Goal: Transaction & Acquisition: Obtain resource

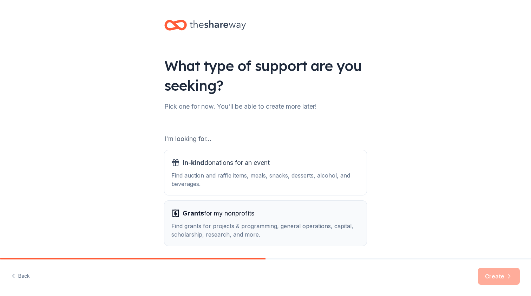
click at [256, 221] on div "Grants for my nonprofits Find grants for projects & programming, general operat…" at bounding box center [265, 223] width 188 height 31
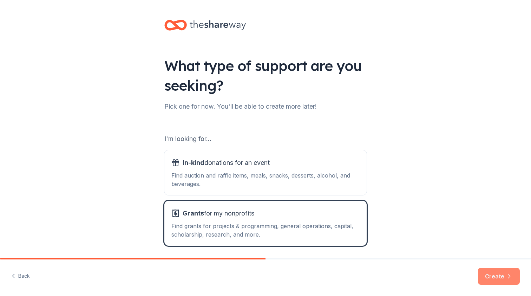
click at [505, 281] on button "Create" at bounding box center [499, 276] width 42 height 17
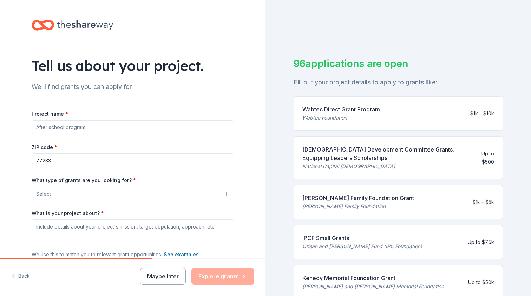
click at [141, 128] on input "Project name *" at bounding box center [133, 127] width 202 height 14
paste input "Leadership Pipeline Initiative"
type input "Leadership Pipeline Initiative"
drag, startPoint x: 69, startPoint y: 160, endPoint x: 0, endPoint y: 160, distance: 68.9
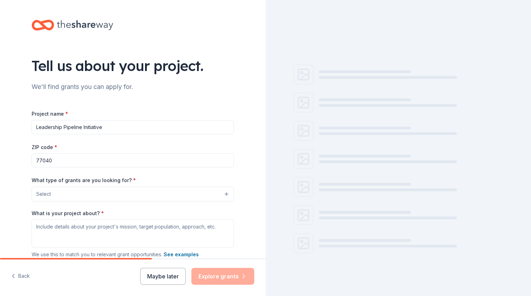
click at [107, 156] on input "77040" at bounding box center [133, 160] width 202 height 14
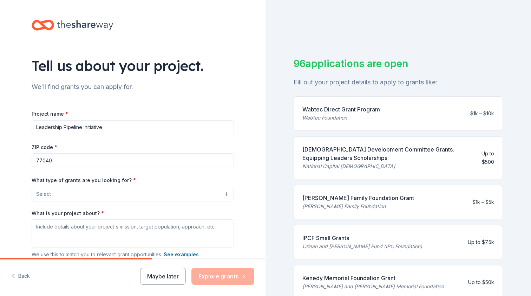
type input "77040"
click at [109, 195] on button "Select" at bounding box center [133, 194] width 202 height 15
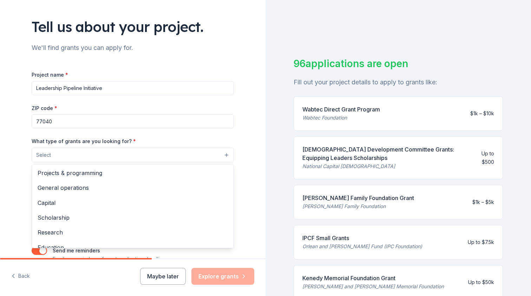
scroll to position [64, 0]
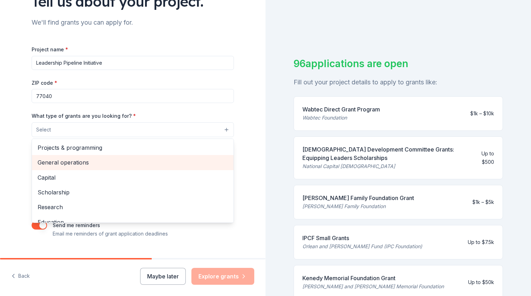
click at [102, 162] on span "General operations" at bounding box center [133, 162] width 190 height 9
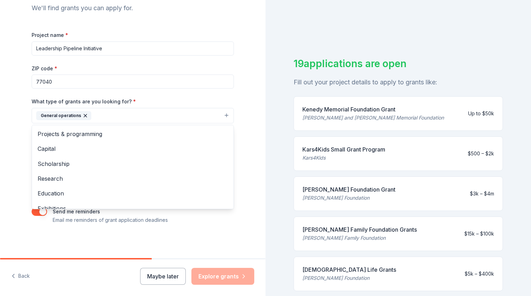
scroll to position [78, 0]
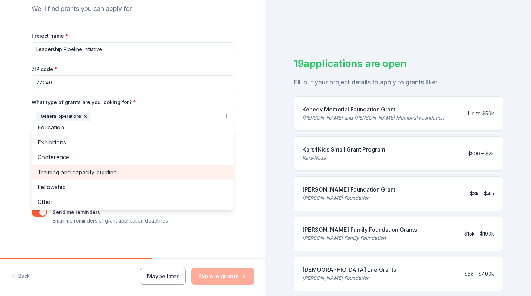
click at [64, 173] on span "Training and capacity building" at bounding box center [133, 172] width 190 height 9
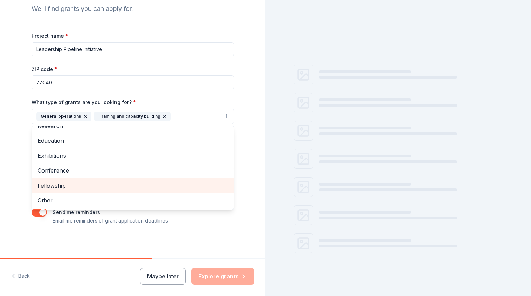
scroll to position [52, 0]
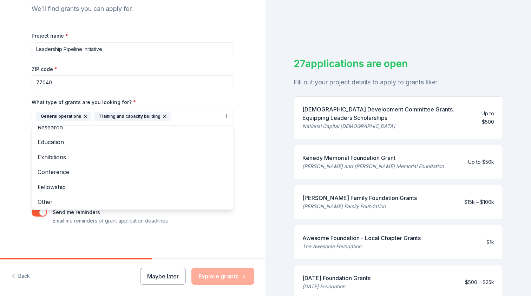
click at [283, 249] on div "Tell us about your project. We'll find grants you can apply for. Project name *…" at bounding box center [265, 148] width 531 height 296
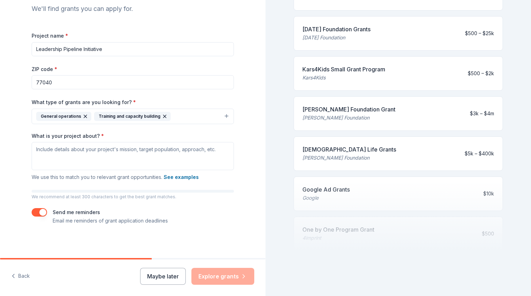
scroll to position [249, 0]
click at [174, 113] on button "General operations Training and capacity building" at bounding box center [133, 116] width 202 height 15
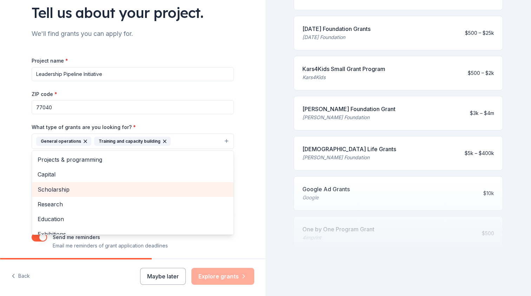
scroll to position [44, 0]
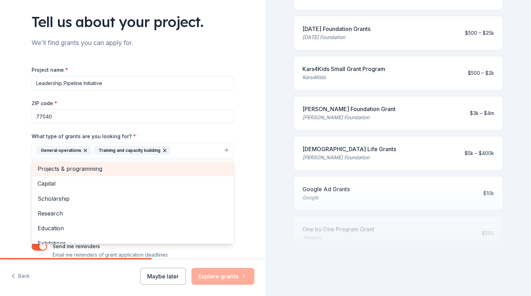
click at [105, 167] on span "Projects & programming" at bounding box center [133, 168] width 190 height 9
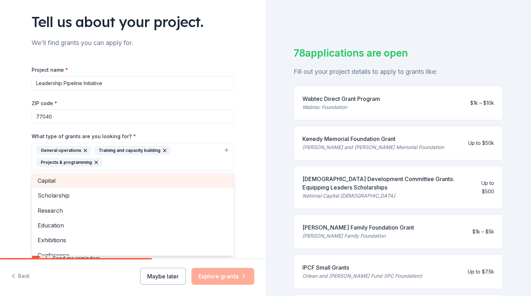
click at [261, 166] on div "Tell us about your project. We'll find grants you can apply for. Project name *…" at bounding box center [133, 130] width 266 height 349
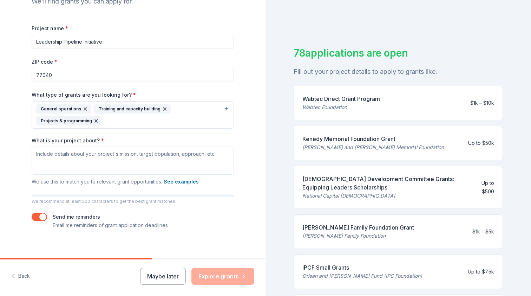
scroll to position [88, 0]
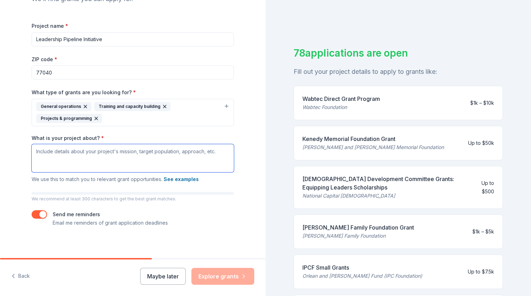
click at [174, 153] on textarea "What is your project about? *" at bounding box center [133, 158] width 202 height 28
drag, startPoint x: 113, startPoint y: 34, endPoint x: 0, endPoint y: 38, distance: 113.2
click at [0, 38] on div "Tell us about your project. We'll find grants you can apply for. Project name *…" at bounding box center [133, 86] width 266 height 349
drag, startPoint x: 110, startPoint y: 42, endPoint x: 0, endPoint y: 39, distance: 110.4
click at [0, 40] on div "Tell us about your project. We'll find grants you can apply for. Project name *…" at bounding box center [133, 86] width 266 height 349
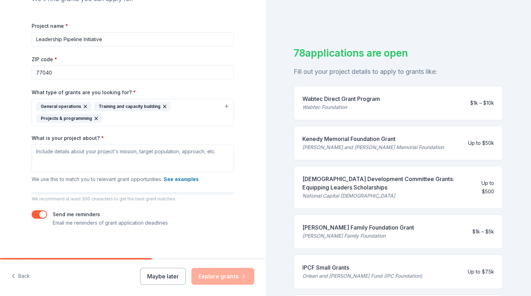
paste input ": Developing Faith-Driven Leaders for Community Impact"
type input "Leadership Pipeline Initiative: Developing Faith-Driven Leaders for Community I…"
click at [265, 69] on div "Tell us about your project. We'll find grants you can apply for. Project name *…" at bounding box center [133, 86] width 266 height 349
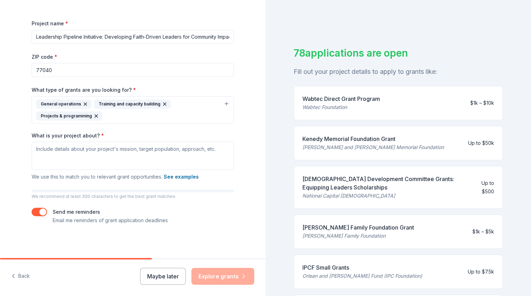
scroll to position [90, 0]
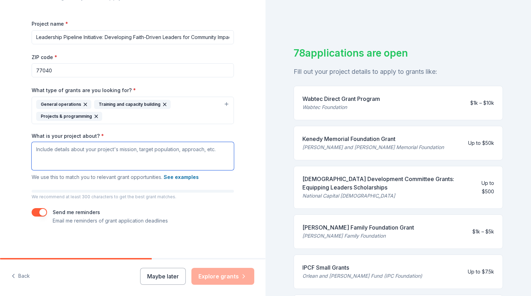
click at [204, 155] on textarea "What is your project about? *" at bounding box center [133, 156] width 202 height 28
click at [118, 155] on textarea "What is your project about? *" at bounding box center [133, 156] width 202 height 28
paste textarea "Kingdom Citadel will train 50 adults per quarter (200 annually) in three compet…"
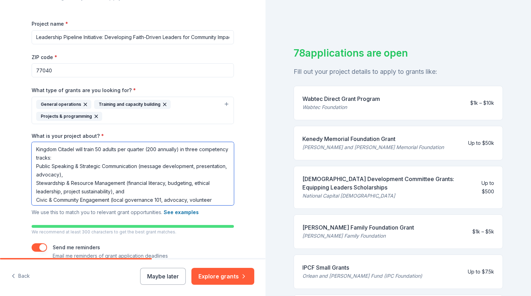
scroll to position [0, 0]
click at [133, 149] on textarea "Kingdom Citadel will train 50 adults per quarter (200 annually) in three compet…" at bounding box center [133, 173] width 202 height 63
drag, startPoint x: 133, startPoint y: 149, endPoint x: 146, endPoint y: 148, distance: 13.4
click at [146, 148] on textarea "Kingdom Citadel will train 50 adults annually (200 annually) in three competenc…" at bounding box center [133, 173] width 202 height 63
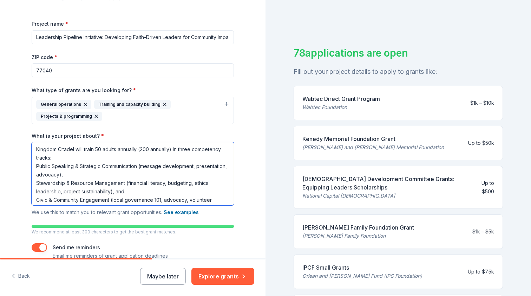
drag, startPoint x: 174, startPoint y: 148, endPoint x: 143, endPoint y: 148, distance: 30.9
click at [143, 148] on textarea "Kingdom Citadel will train 50 adults annually (200 annually) in three competenc…" at bounding box center [133, 173] width 202 height 63
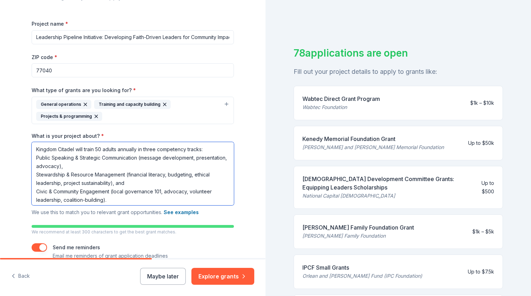
drag, startPoint x: 143, startPoint y: 148, endPoint x: 154, endPoint y: 152, distance: 11.5
click at [154, 152] on textarea "Kingdom Citadel will train 50 adults annually in three competency tracks: Publi…" at bounding box center [133, 173] width 202 height 63
click at [37, 157] on textarea "Kingdom Citadel will train 50 adults annually in three competency tracks: Publi…" at bounding box center [133, 173] width 202 height 63
click at [34, 176] on textarea "Kingdom Citadel will train 50 adults annually in three competency tracks: - Pub…" at bounding box center [133, 173] width 202 height 63
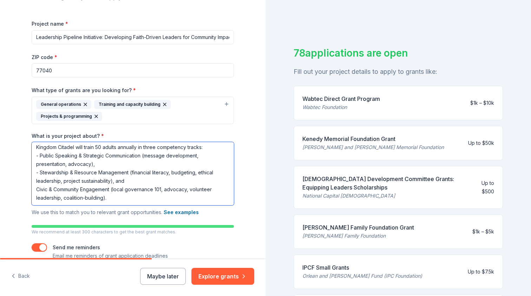
scroll to position [2, 0]
click at [35, 190] on textarea "Kingdom Citadel will train 50 adults annually in three competency tracks: - Pub…" at bounding box center [133, 173] width 202 height 63
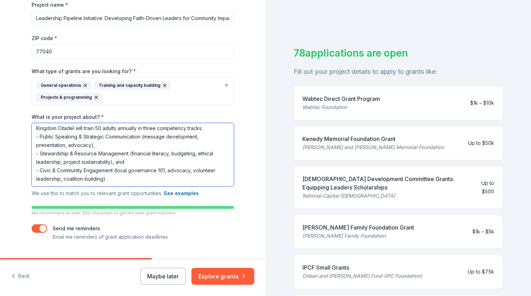
scroll to position [117, 0]
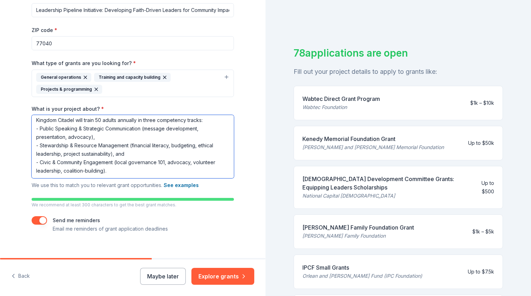
click at [119, 171] on textarea "Kingdom Citadel will train 50 adults annually in three competency tracks: - Pub…" at bounding box center [133, 146] width 202 height 63
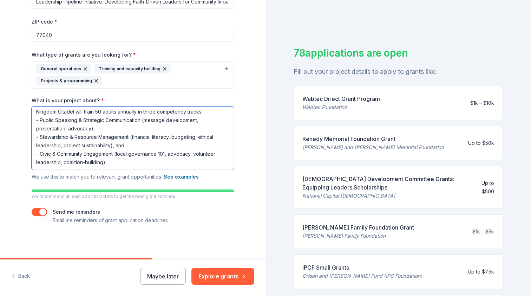
scroll to position [125, 0]
type textarea "Kingdom Citadel will train 50 adults annually in three competency tracks: - Pub…"
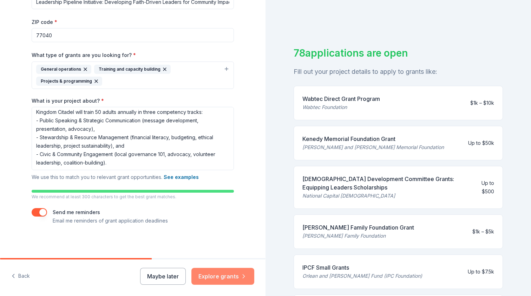
click at [218, 280] on button "Explore grants" at bounding box center [222, 276] width 63 height 17
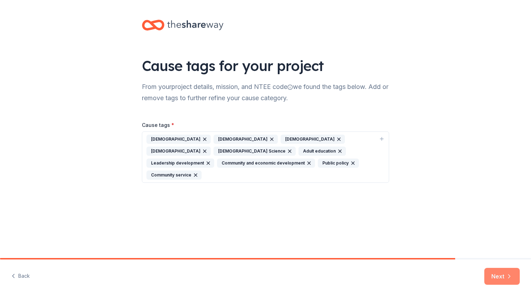
click at [499, 276] on button "Next" at bounding box center [502, 276] width 35 height 17
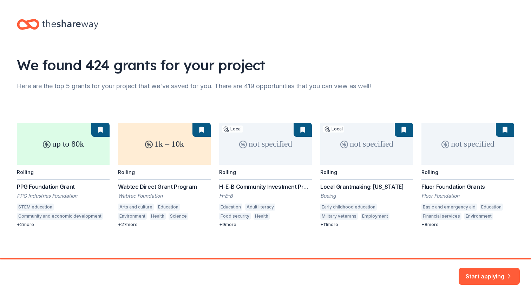
click at [256, 186] on div "up to 80k Rolling PPG Foundation Grant PPG Industries Foundation STEM education…" at bounding box center [266, 175] width 498 height 105
click at [303, 129] on div "up to 80k Rolling PPG Foundation Grant PPG Industries Foundation STEM education…" at bounding box center [266, 175] width 498 height 105
click at [251, 190] on div "up to 80k Rolling PPG Foundation Grant PPG Industries Foundation STEM education…" at bounding box center [266, 175] width 498 height 105
click at [251, 187] on div "up to 80k Rolling PPG Foundation Grant PPG Industries Foundation STEM education…" at bounding box center [266, 175] width 498 height 105
click at [495, 198] on div "up to 80k Rolling PPG Foundation Grant PPG Industries Foundation STEM education…" at bounding box center [266, 175] width 498 height 105
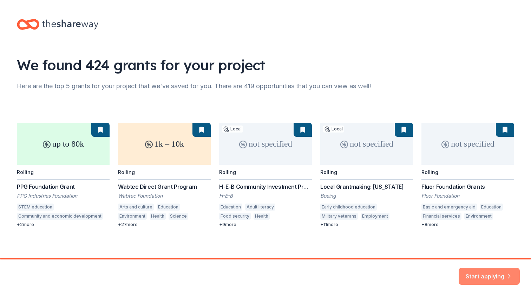
click at [500, 273] on button "Start applying" at bounding box center [489, 272] width 61 height 17
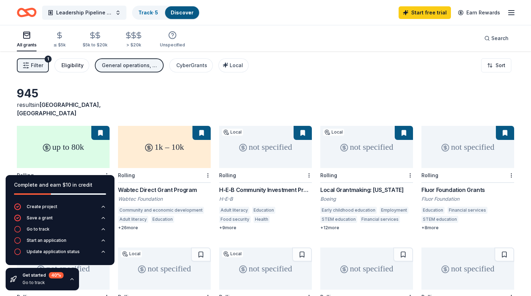
click at [67, 62] on div "Eligibility" at bounding box center [72, 65] width 22 height 8
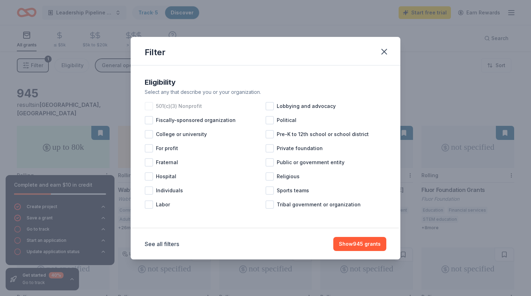
click at [172, 106] on span "501(c)(3) Nonprofit" at bounding box center [179, 106] width 46 height 8
click at [278, 175] on span "Religious" at bounding box center [288, 176] width 23 height 8
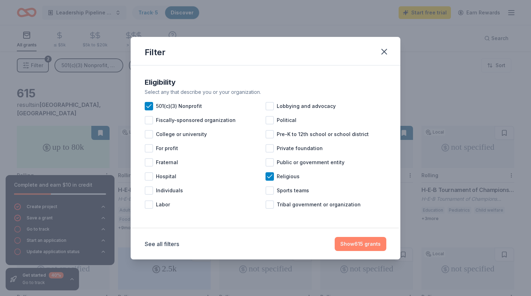
click at [359, 246] on button "Show 615 grants" at bounding box center [361, 244] width 52 height 14
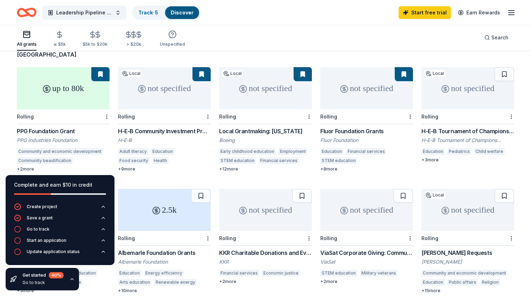
scroll to position [68, 0]
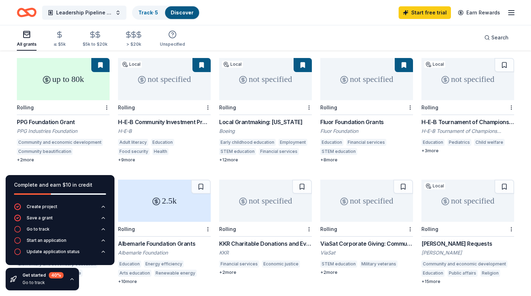
click at [65, 100] on div "Rolling" at bounding box center [63, 107] width 93 height 15
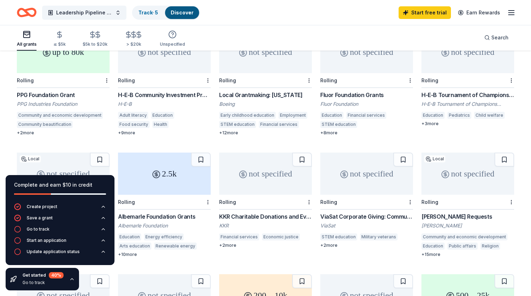
scroll to position [95, 0]
click at [195, 91] on div "H-E-B Community Investment Program" at bounding box center [164, 95] width 93 height 8
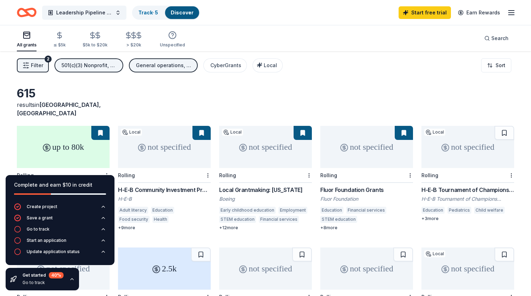
scroll to position [0, 0]
click at [180, 67] on div "General operations, Training and capacity building, Projects & programming" at bounding box center [164, 65] width 56 height 8
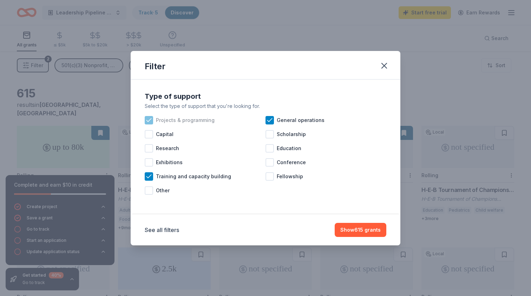
click at [191, 121] on span "Projects & programming" at bounding box center [185, 120] width 59 height 8
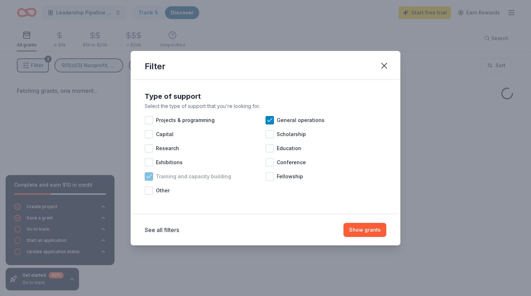
click at [177, 176] on span "Training and capacity building" at bounding box center [193, 176] width 75 height 8
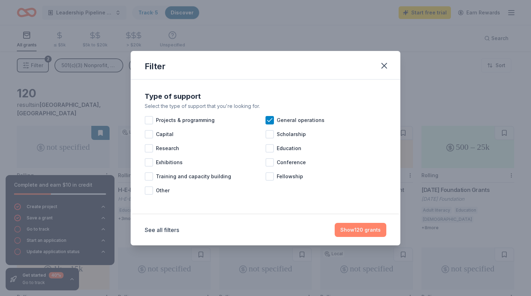
click at [347, 229] on button "Show 120 grants" at bounding box center [361, 230] width 52 height 14
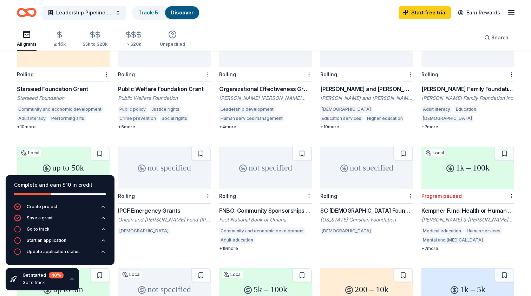
scroll to position [231, 0]
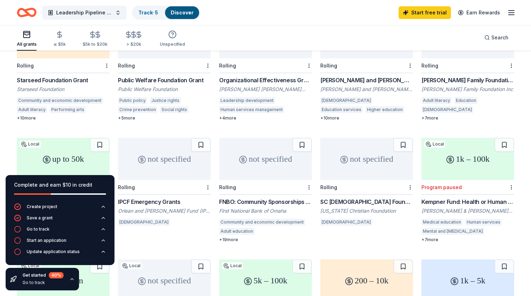
click at [345, 197] on div "SC [DEMOGRAPHIC_DATA] Foundation: Community Trust Grants" at bounding box center [366, 201] width 93 height 8
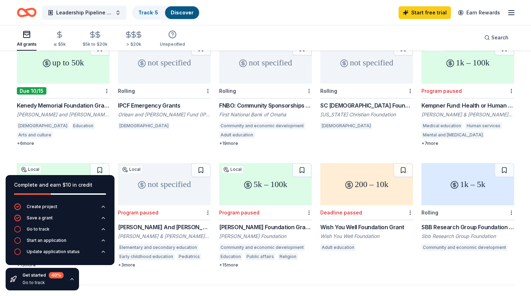
scroll to position [308, 0]
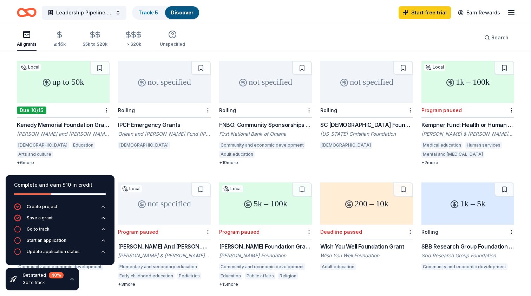
click at [486, 192] on div "1k – 5k" at bounding box center [468, 203] width 93 height 42
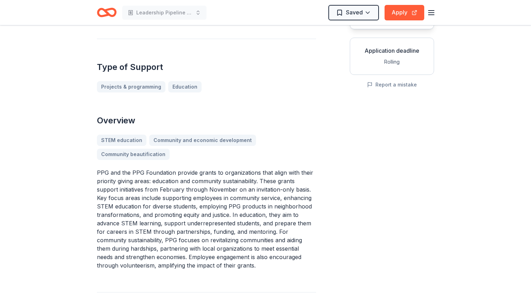
scroll to position [121, 0]
click at [190, 180] on p "PPG and the PPG Foundation provide grants to organizations that align with thei…" at bounding box center [206, 218] width 219 height 101
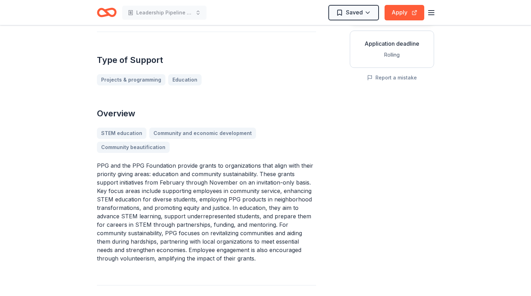
scroll to position [128, 0]
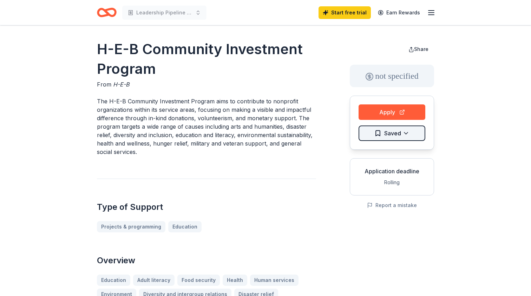
click at [396, 137] on html "Leadership Pipeline Initiative: Developing Faith-Driven Leaders for Community I…" at bounding box center [265, 148] width 531 height 296
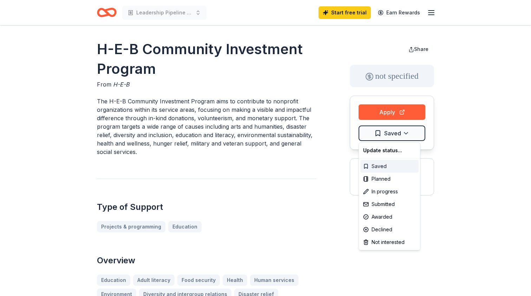
click at [385, 169] on div "Saved" at bounding box center [389, 166] width 58 height 13
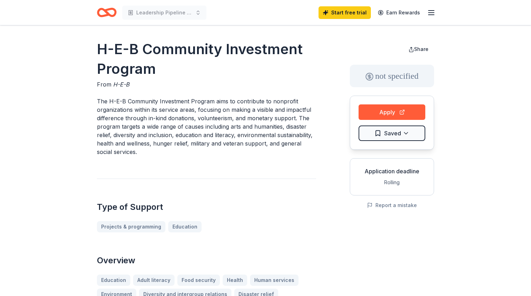
click at [433, 13] on icon "button" at bounding box center [431, 12] width 8 height 8
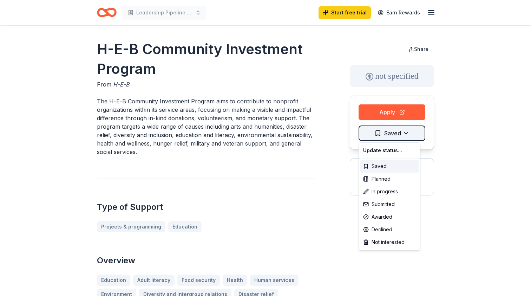
click at [379, 132] on html "Leadership Pipeline Initiative: Developing Faith-Driven Leaders for Community I…" at bounding box center [265, 148] width 531 height 296
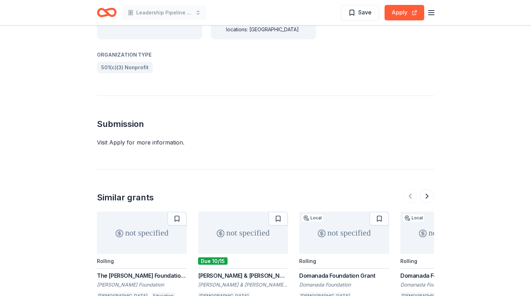
scroll to position [387, 0]
click at [405, 14] on button "Apply" at bounding box center [405, 12] width 40 height 15
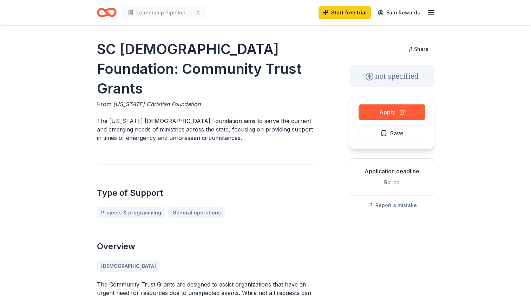
scroll to position [0, 0]
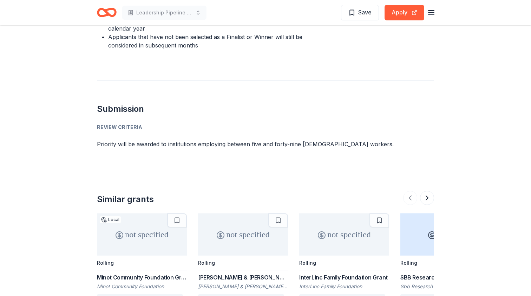
scroll to position [515, 0]
